Goal: Navigation & Orientation: Find specific page/section

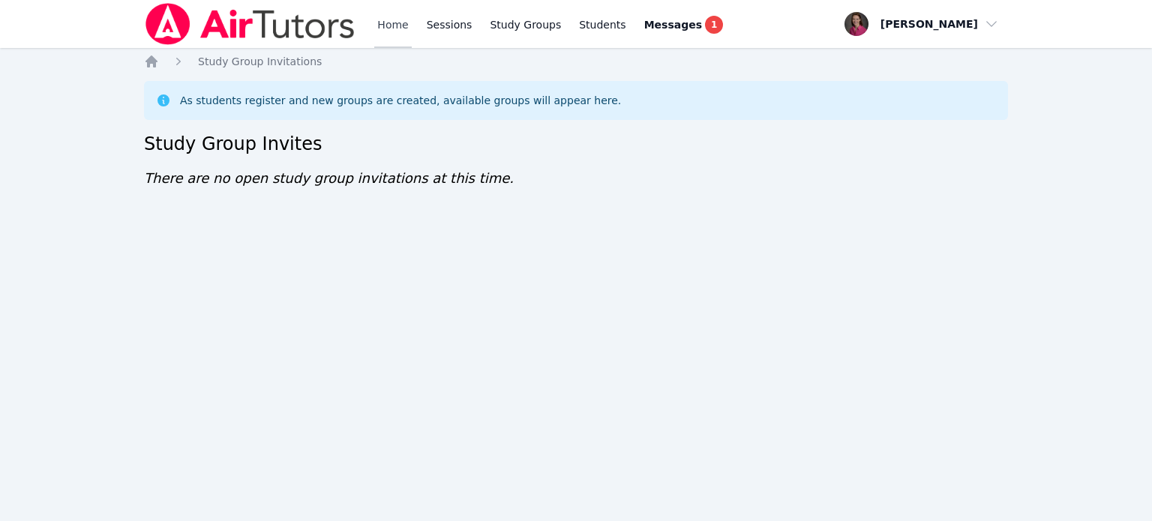
click at [386, 35] on link "Home" at bounding box center [392, 24] width 37 height 48
